Goal: Task Accomplishment & Management: Manage account settings

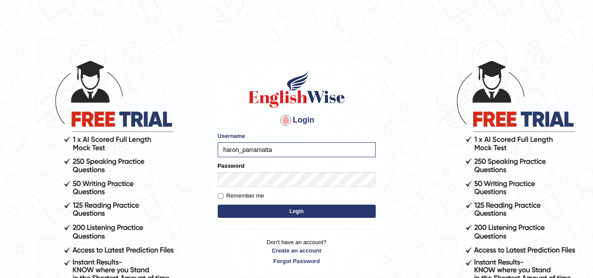
click at [218, 205] on button "Login" at bounding box center [297, 211] width 158 height 13
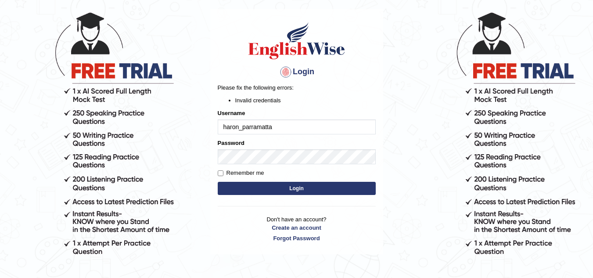
scroll to position [52, 0]
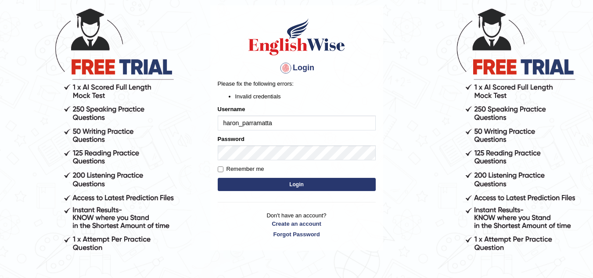
click at [284, 127] on input "haron_parramatta" at bounding box center [297, 122] width 158 height 15
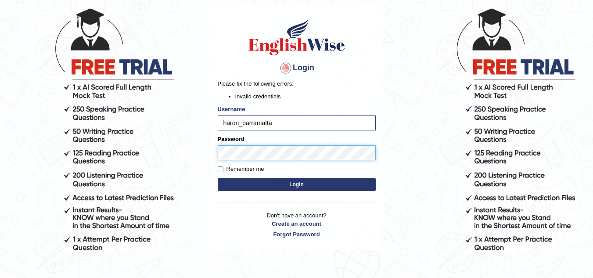
click at [212, 159] on div "Login Please fix the following errors: Invalid credentials Username haron_parra…" at bounding box center [296, 127] width 173 height 245
click at [218, 178] on button "Login" at bounding box center [297, 184] width 158 height 13
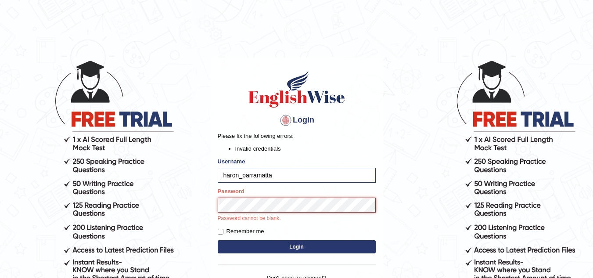
click at [218, 240] on button "Login" at bounding box center [297, 246] width 158 height 13
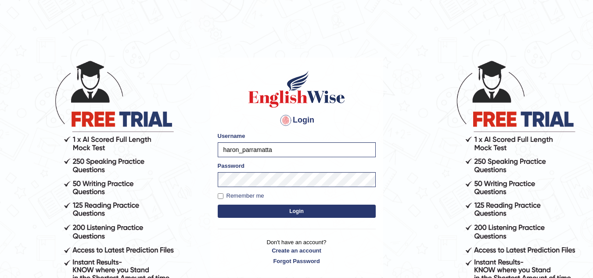
drag, startPoint x: 317, startPoint y: 209, endPoint x: 423, endPoint y: -38, distance: 269.1
click at [423, 0] on html "Login Please fix the following errors: Username haron_parramatta Password Remem…" at bounding box center [296, 139] width 593 height 278
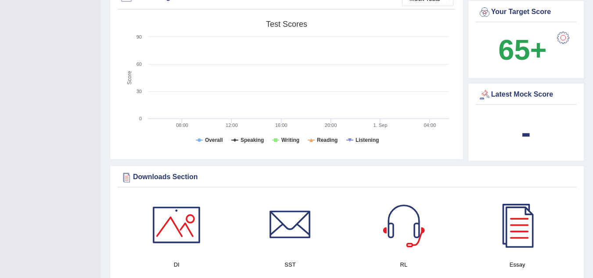
scroll to position [410, 0]
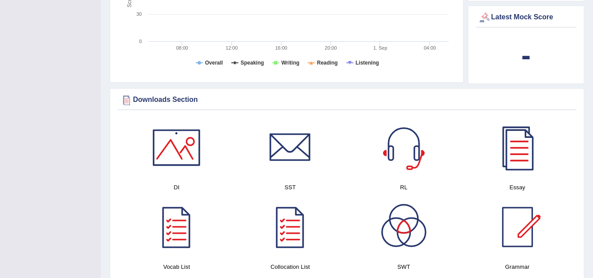
click at [180, 141] on div at bounding box center [176, 147] width 61 height 61
click at [305, 154] on div at bounding box center [289, 147] width 61 height 61
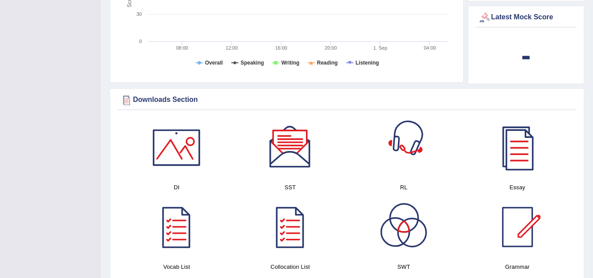
scroll to position [496, 0]
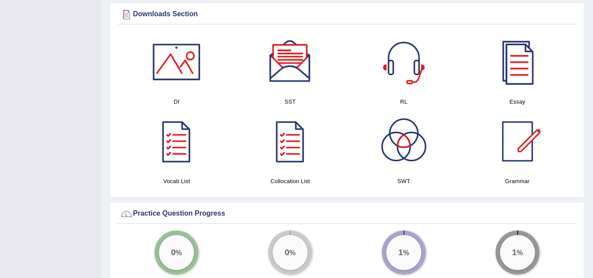
click at [518, 83] on div at bounding box center [517, 61] width 61 height 61
click at [171, 131] on div at bounding box center [176, 141] width 61 height 61
click at [298, 149] on div at bounding box center [289, 141] width 61 height 61
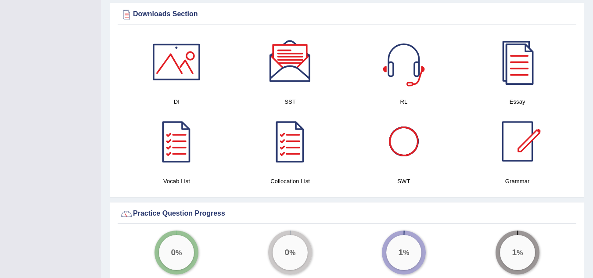
click at [410, 135] on div at bounding box center [403, 141] width 61 height 61
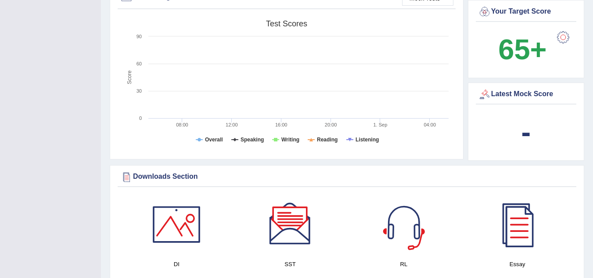
scroll to position [140, 0]
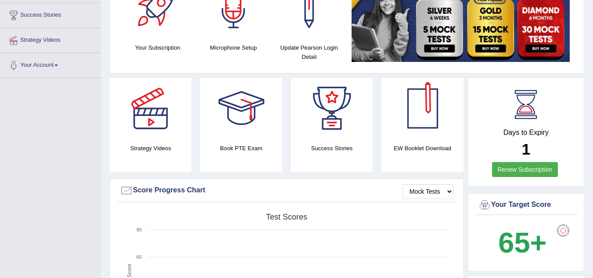
click at [541, 178] on div "Days to Expiry 1 Renew Subscription" at bounding box center [526, 133] width 101 height 97
click at [535, 170] on link "Renew Subscription" at bounding box center [525, 169] width 66 height 15
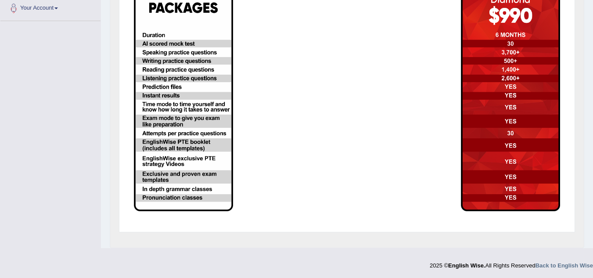
scroll to position [198, 0]
